Goal: Information Seeking & Learning: Learn about a topic

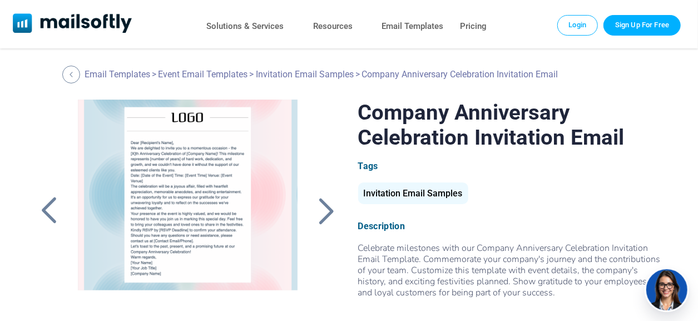
click at [330, 220] on div at bounding box center [327, 210] width 28 height 29
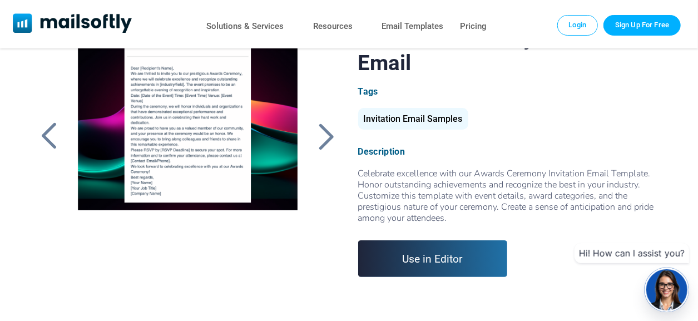
scroll to position [56, 0]
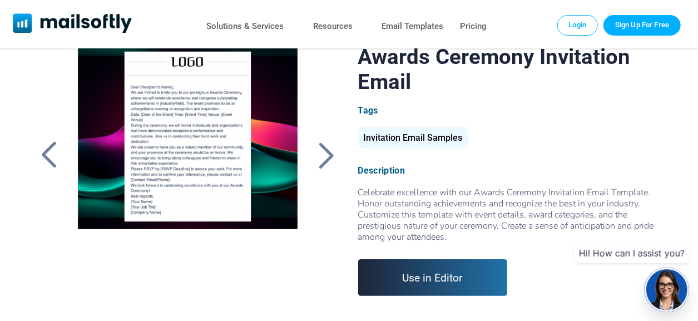
click at [320, 166] on div at bounding box center [327, 155] width 28 height 29
